Goal: Contribute content: Add original content to the website for others to see

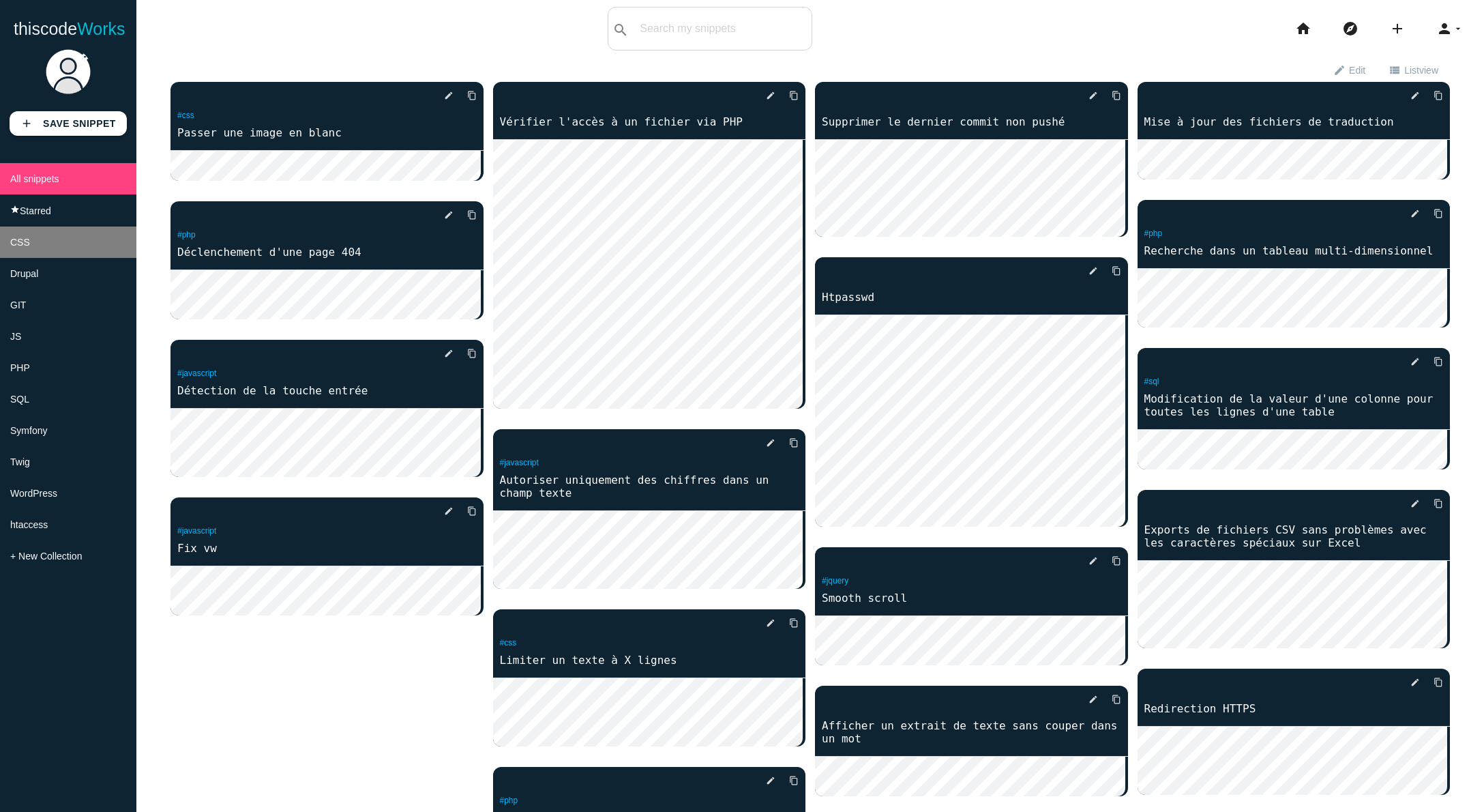
click at [39, 250] on li "CSS" at bounding box center [68, 242] width 137 height 32
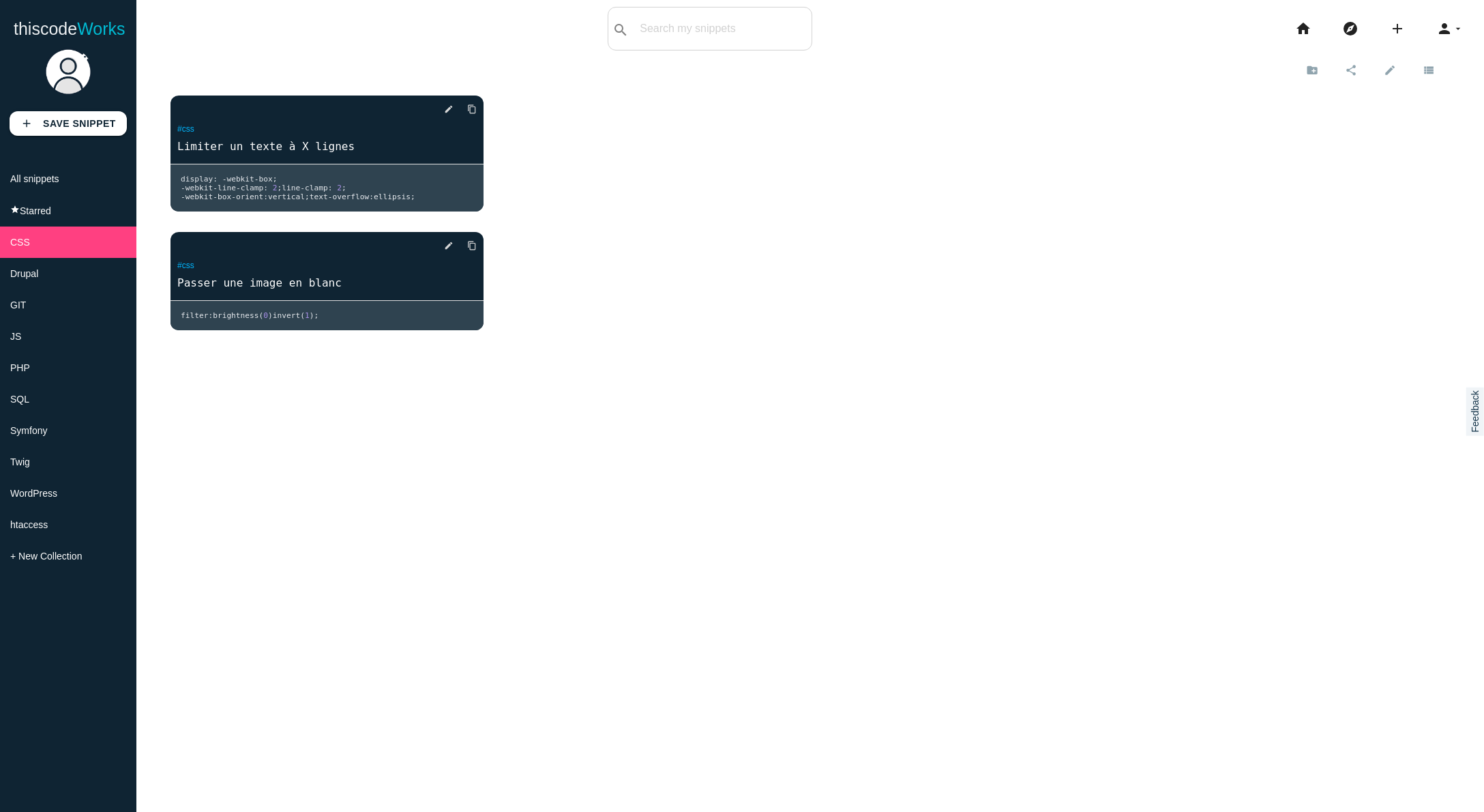
click at [313, 315] on div "New sub-collection Cancel Create close Share this collection Only public snippe…" at bounding box center [810, 463] width 1347 height 812
click at [538, 232] on div "delete star_border photo_camera edit content_copy #css Limiter un texte à X lig…" at bounding box center [810, 216] width 1280 height 269
click at [59, 133] on link "add Save Snippet" at bounding box center [68, 123] width 117 height 25
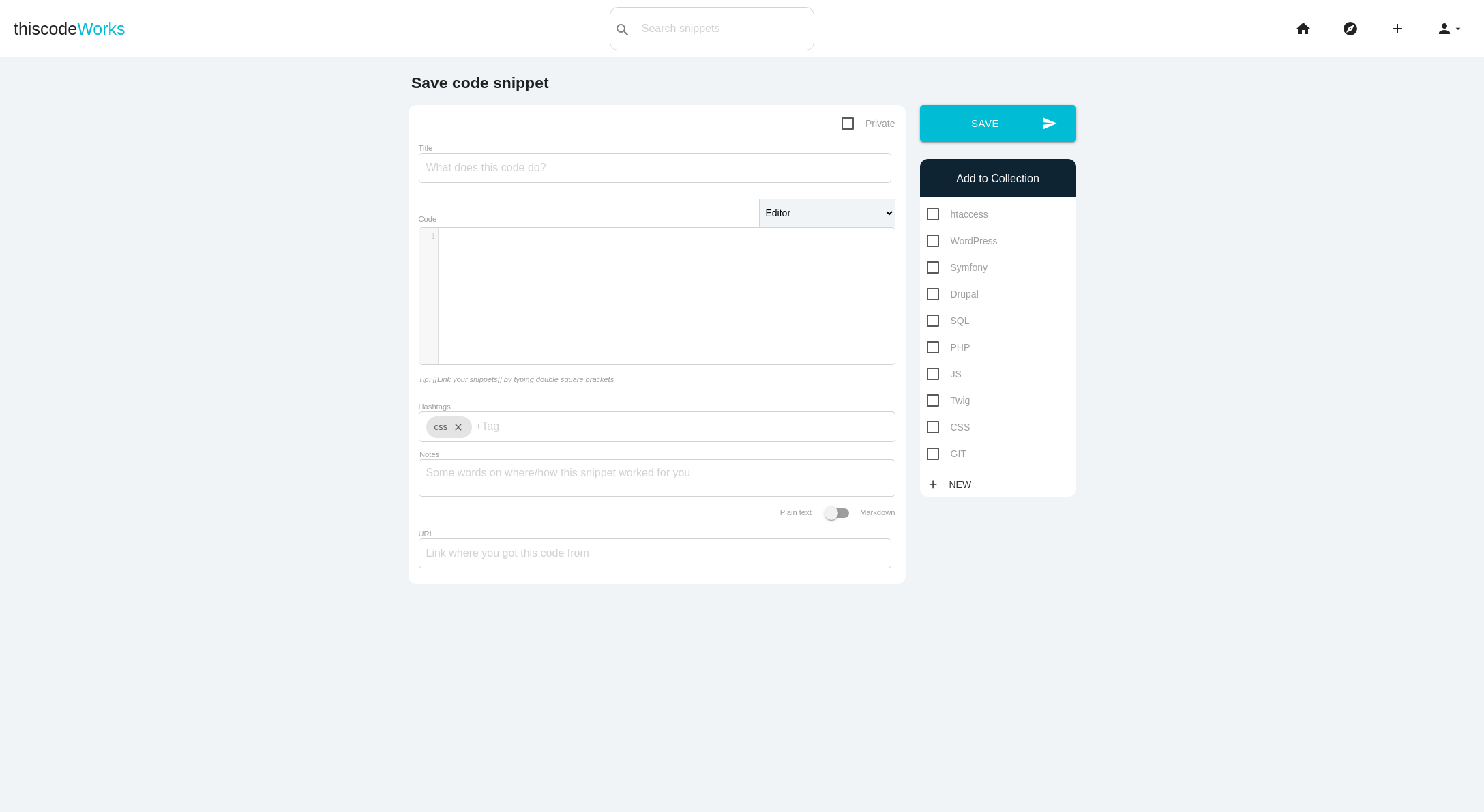
click at [486, 267] on div "​ x 1 ​" at bounding box center [667, 306] width 496 height 157
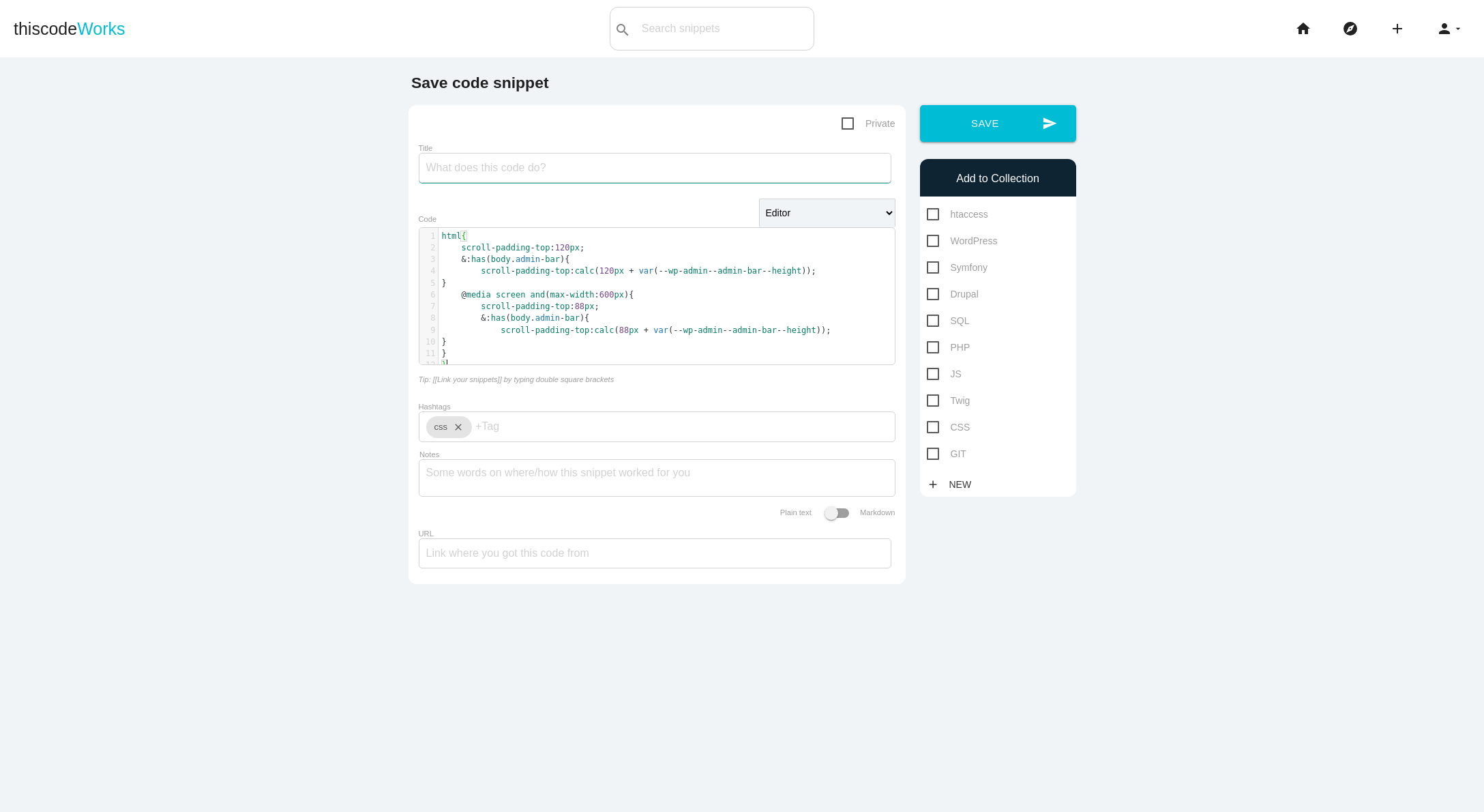
click at [522, 182] on input "Title" at bounding box center [654, 167] width 473 height 30
click at [554, 179] on input "Compensation hauteur header pour les ancres" at bounding box center [654, 167] width 473 height 30
click at [599, 170] on input "Compensation hauteur header pour les ancres" at bounding box center [654, 167] width 473 height 30
drag, startPoint x: 599, startPoint y: 170, endPoint x: 634, endPoint y: 186, distance: 38.5
click at [599, 171] on input "Compensation hauteur header pour les ancres" at bounding box center [654, 167] width 473 height 30
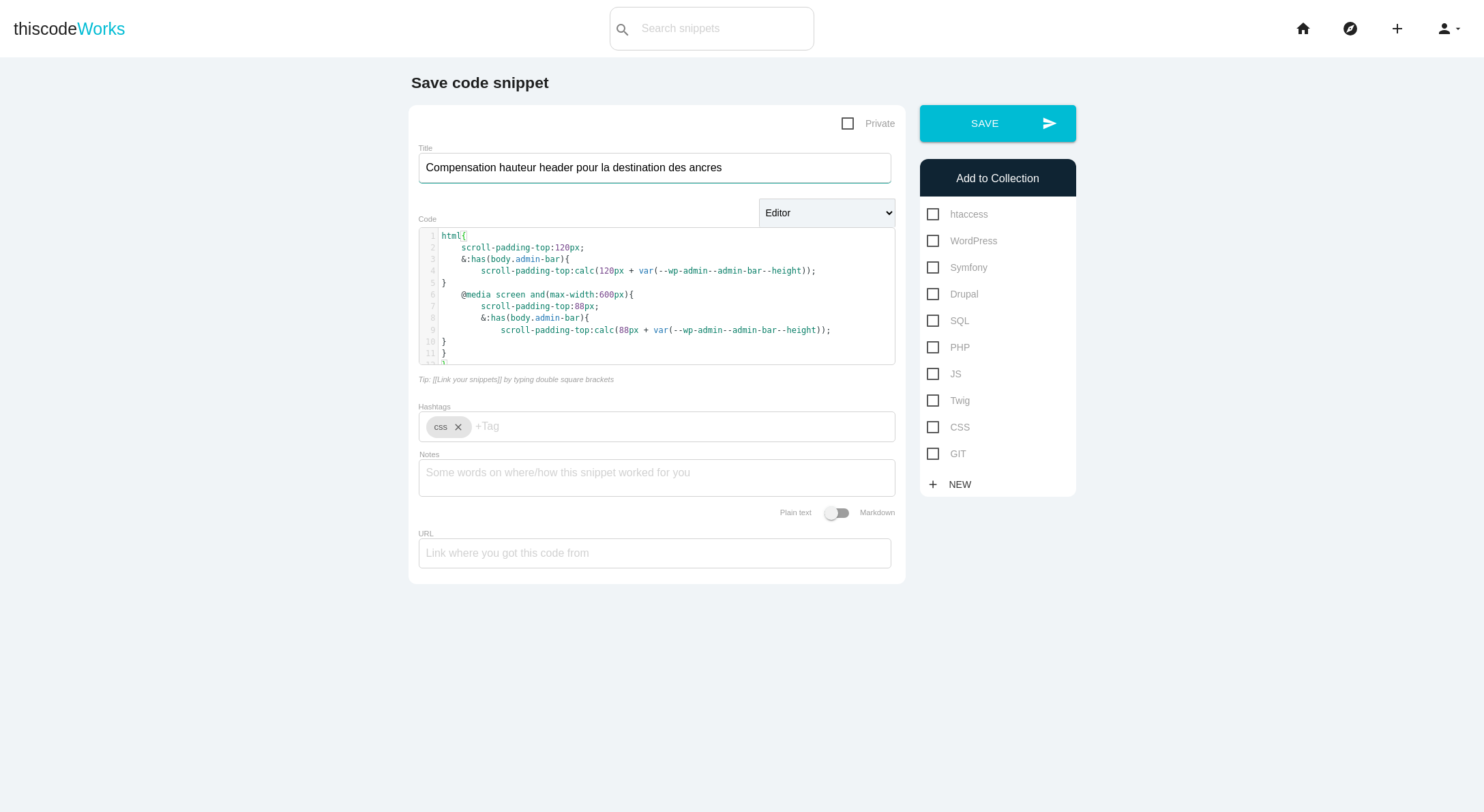
type input "Compensation hauteur header pour la destination des ancres"
click at [579, 497] on div "Notes" at bounding box center [656, 477] width 476 height 38
click at [872, 128] on span "Private" at bounding box center [868, 123] width 54 height 17
click at [851, 124] on input "Private" at bounding box center [846, 120] width 9 height 9
checkbox input "true"
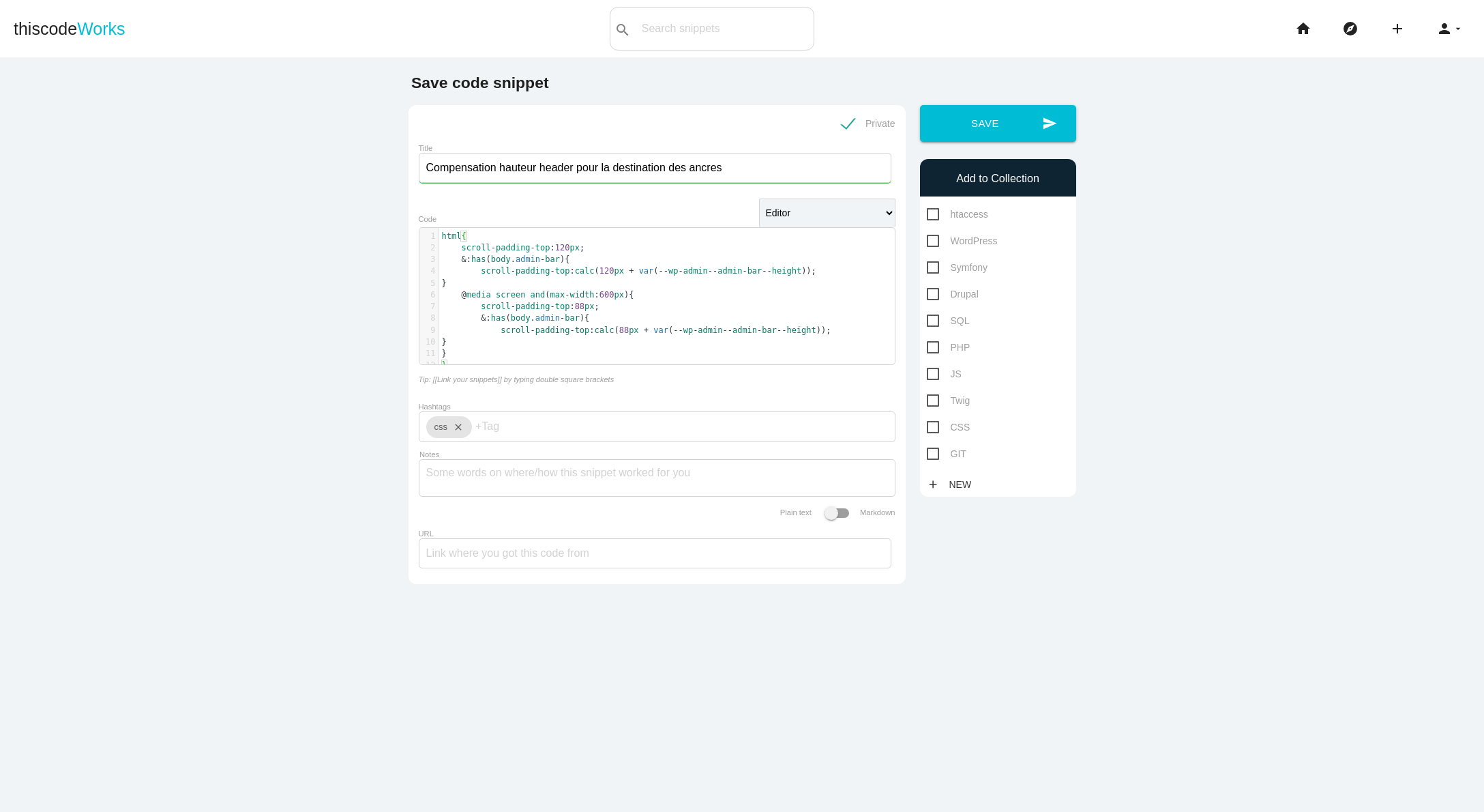
click at [951, 585] on div "Save code snippet Private Title Compensation hauteur header pour la destination…" at bounding box center [742, 333] width 682 height 519
click at [1002, 135] on button "send Save" at bounding box center [998, 123] width 156 height 37
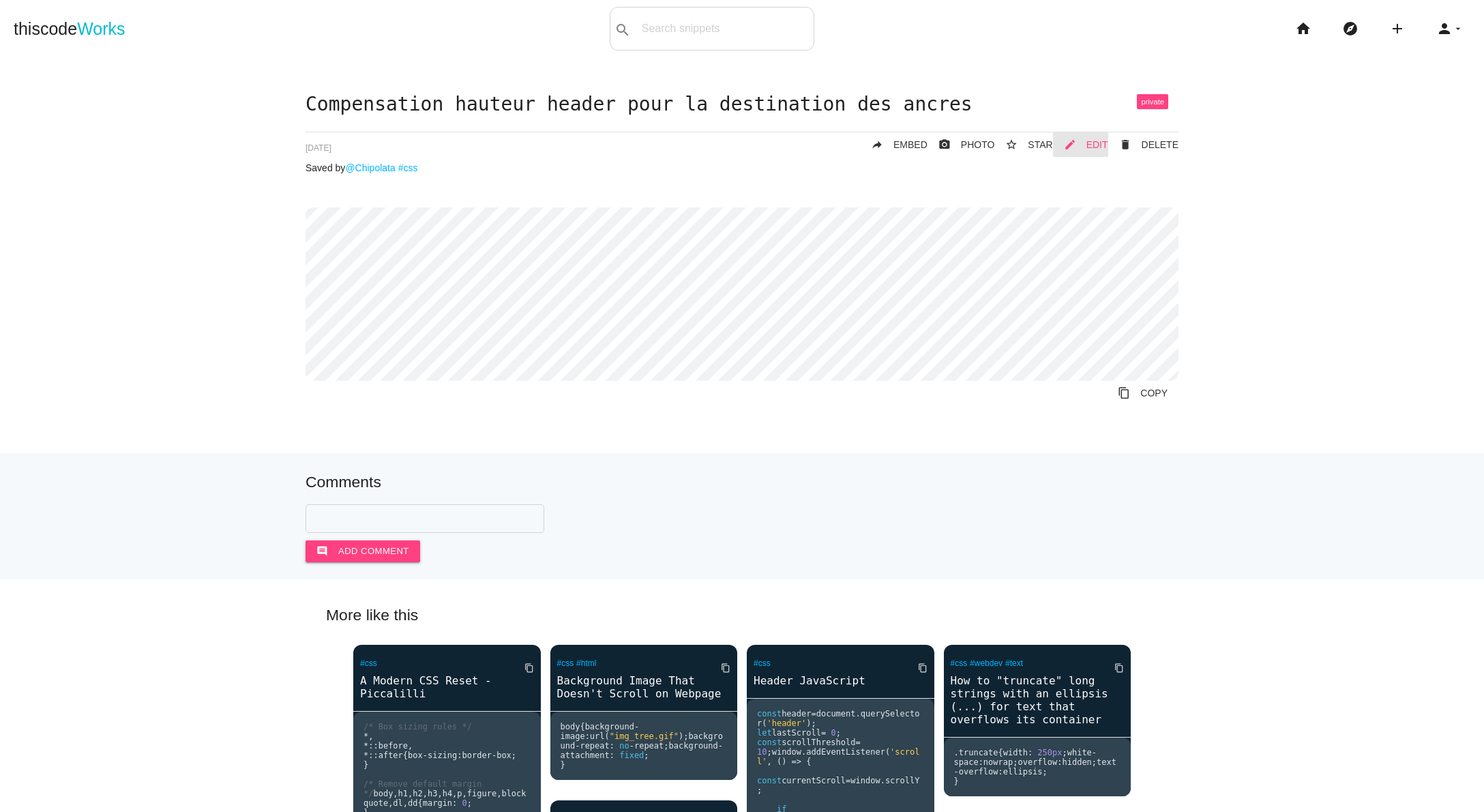
click at [1069, 144] on icon "mode_edit" at bounding box center [1070, 144] width 12 height 25
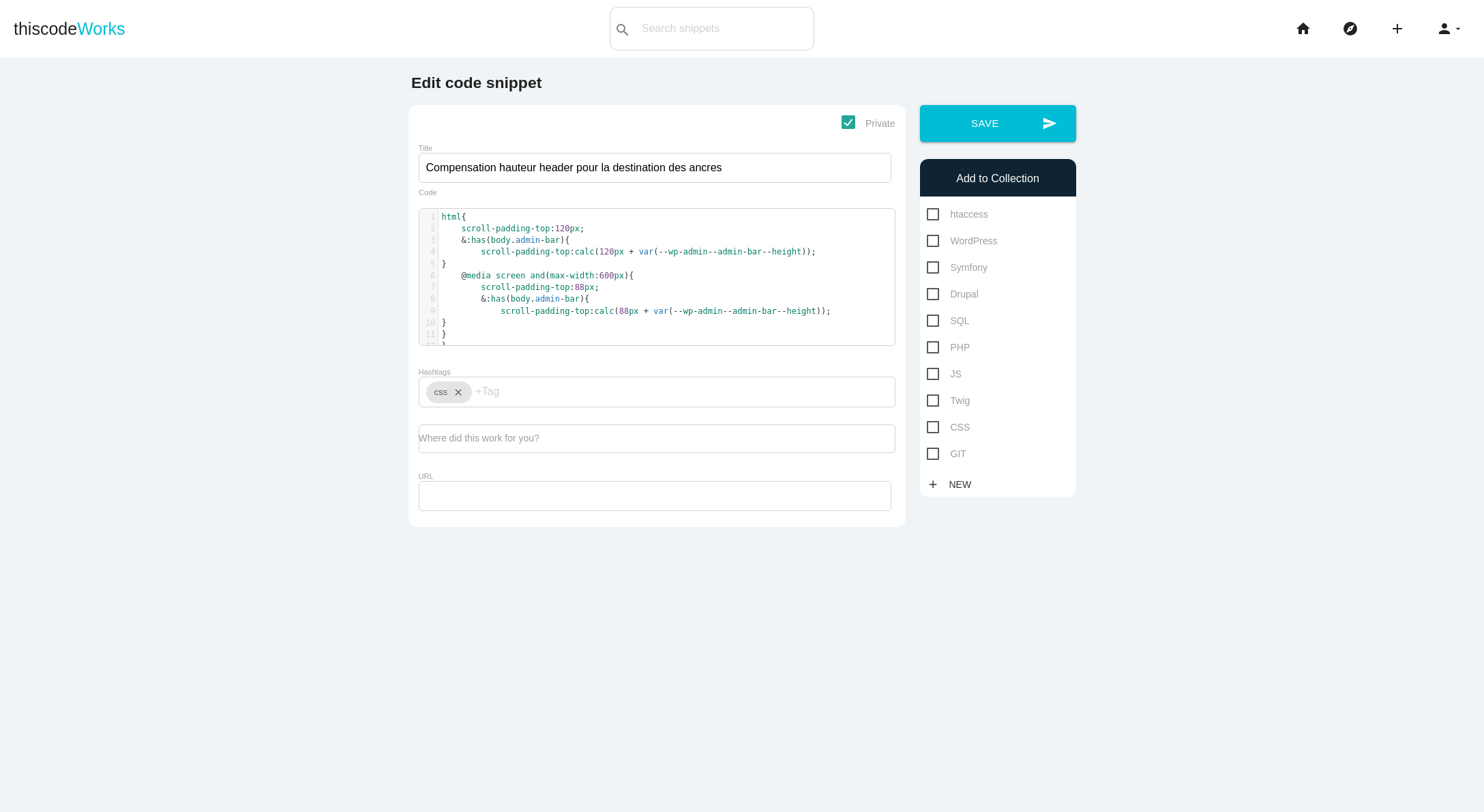
click at [951, 424] on span "CSS" at bounding box center [949, 426] width 44 height 17
click at [935, 424] on input "CSS" at bounding box center [931, 423] width 9 height 9
checkbox input "true"
click at [1017, 117] on button "send Save" at bounding box center [998, 123] width 156 height 37
